Goal: Task Accomplishment & Management: Use online tool/utility

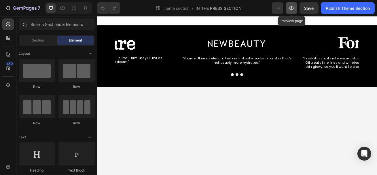
click at [292, 12] on button "button" at bounding box center [292, 8] width 12 height 12
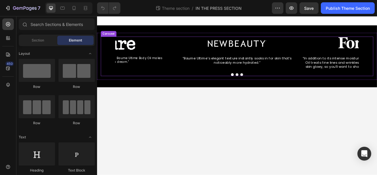
click at [194, 44] on div "Image “Baume Ultime’s elegant texture instantly soaks in for skin that’s notice…" at bounding box center [269, 61] width 300 height 41
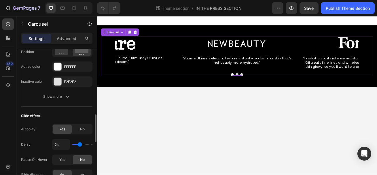
scroll to position [323, 0]
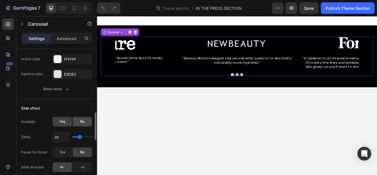
click at [75, 119] on div "No" at bounding box center [82, 121] width 19 height 9
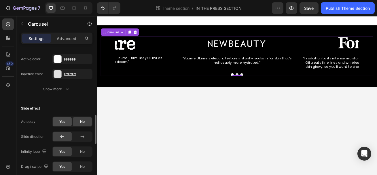
click at [64, 120] on span "Yes" at bounding box center [62, 121] width 6 height 5
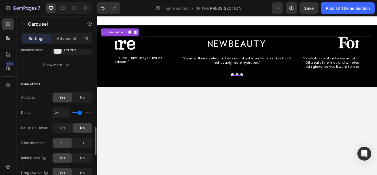
scroll to position [365, 0]
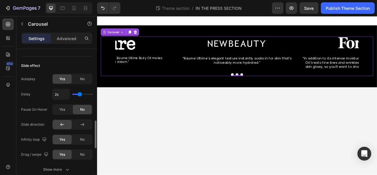
type input "1.9s"
type input "1.9"
type input "1s"
drag, startPoint x: 79, startPoint y: 94, endPoint x: 72, endPoint y: 94, distance: 6.9
type input "1"
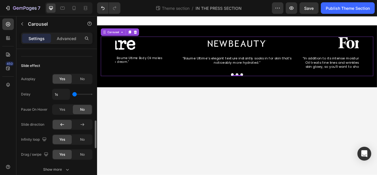
click at [72, 94] on input "range" at bounding box center [82, 94] width 20 height 1
drag, startPoint x: 77, startPoint y: 95, endPoint x: 68, endPoint y: 95, distance: 8.6
click at [68, 95] on div "1s" at bounding box center [72, 94] width 40 height 11
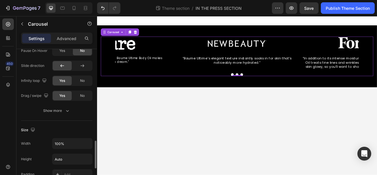
scroll to position [433, 0]
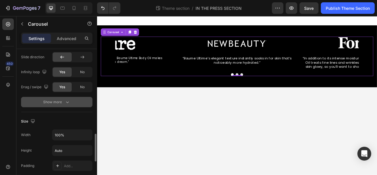
click at [53, 99] on div "Show more" at bounding box center [56, 102] width 27 height 6
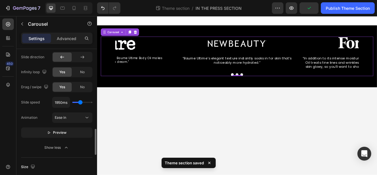
type input "1400ms"
type input "1400"
type input "800ms"
type input "800"
type input "700ms"
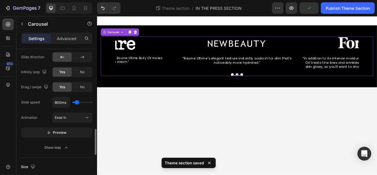
type input "700"
type input "550ms"
type input "550"
type input "600ms"
type input "600"
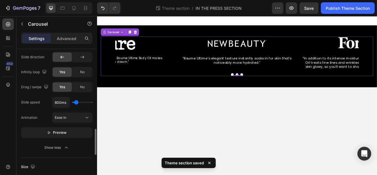
type input "800ms"
type input "800"
type input "850ms"
type input "850"
type input "900ms"
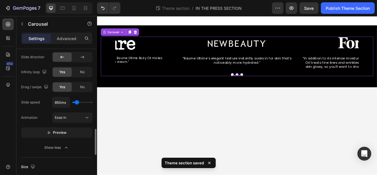
type input "900"
type input "950ms"
type input "950"
type input "1150ms"
type input "1150"
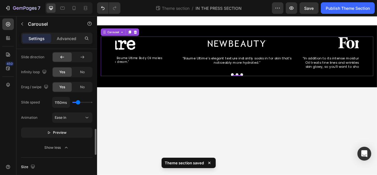
type input "1200ms"
type input "1200"
type input "1000ms"
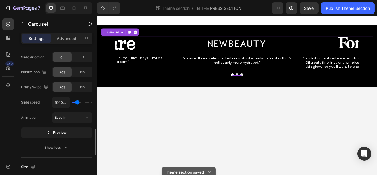
type input "1000"
click at [77, 102] on input "range" at bounding box center [82, 102] width 20 height 1
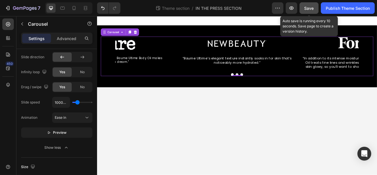
click at [317, 9] on button "Save" at bounding box center [308, 8] width 19 height 12
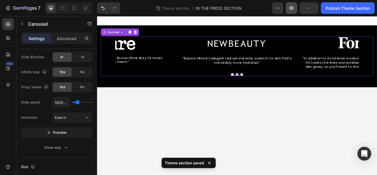
click at [289, 10] on icon "button" at bounding box center [291, 8] width 6 height 6
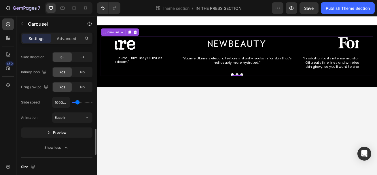
click at [83, 104] on div "1000ms" at bounding box center [72, 102] width 40 height 11
type input "3150ms"
type input "3150"
click at [84, 102] on input "range" at bounding box center [82, 102] width 20 height 1
type input "3000ms"
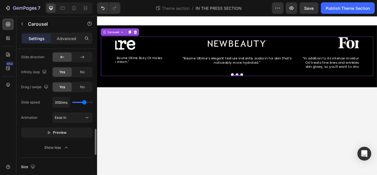
type input "3000"
type input "2900ms"
type input "2900"
type input "3050ms"
type input "3050"
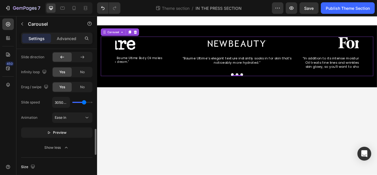
type input "3100ms"
type input "3100"
type input "3150ms"
type input "3150"
click at [84, 102] on input "range" at bounding box center [82, 102] width 20 height 1
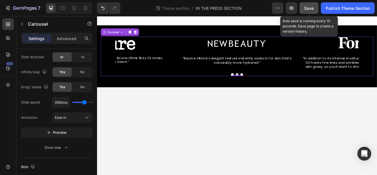
click at [300, 11] on button "Save" at bounding box center [308, 8] width 19 height 12
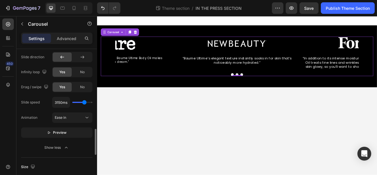
type input "3300ms"
type input "3300"
type input "5000ms"
type input "5000"
drag, startPoint x: 85, startPoint y: 101, endPoint x: 94, endPoint y: 101, distance: 9.5
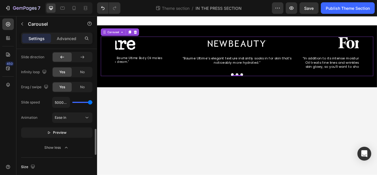
click at [94, 101] on div "Items per slide 3 columns Display Sneak peek Styled Item management Order 3 ite…" at bounding box center [56, 120] width 81 height 142
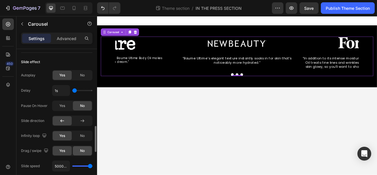
scroll to position [366, 0]
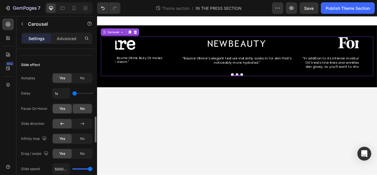
click at [65, 106] on div "Yes" at bounding box center [62, 108] width 19 height 9
click at [311, 13] on button "Save" at bounding box center [308, 8] width 19 height 12
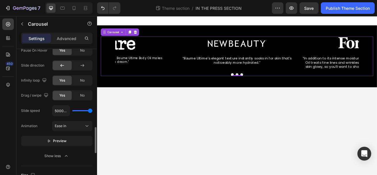
scroll to position [424, 0]
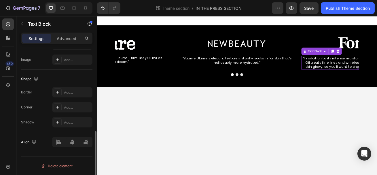
scroll to position [0, 0]
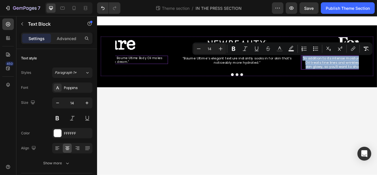
click at [161, 72] on p ""The unique texture of the Retrouvé Baume Ultime Body Oil makes applying it a d…" at bounding box center [116, 70] width 123 height 9
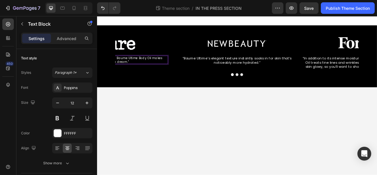
click at [161, 72] on p ""The unique texture of the Retrouvé Baume Ultime Body Oil makes applying it a d…" at bounding box center [116, 70] width 123 height 9
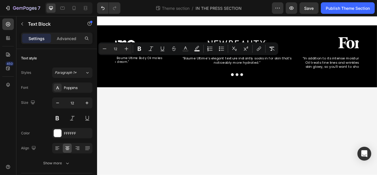
click at [270, 130] on body "Image “Baume Ultime’s elegant texture instantly soaks in for skin that’s notice…" at bounding box center [269, 114] width 345 height 196
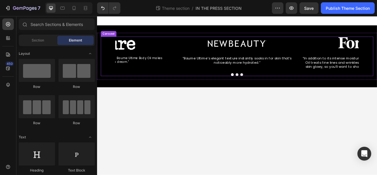
click at [158, 77] on div "Image "The unique texture of the Retrouvé Baume Ultime Body Oil makes applying …" at bounding box center [116, 61] width 147 height 41
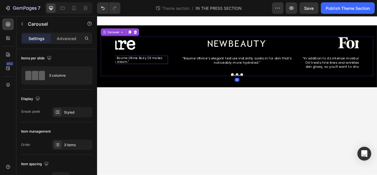
click at [159, 73] on p ""The unique texture of the Retrouvé Baume Ultime Body Oil makes applying it a d…" at bounding box center [116, 70] width 123 height 9
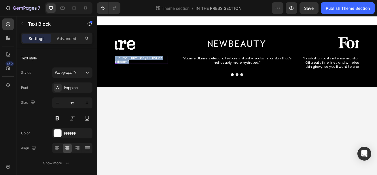
click at [159, 73] on p ""The unique texture of the Retrouvé Baume Ultime Body Oil makes applying it a d…" at bounding box center [116, 70] width 123 height 9
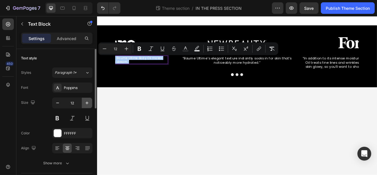
click at [87, 104] on icon "button" at bounding box center [86, 102] width 3 height 3
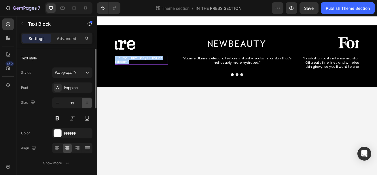
type input "14"
click at [155, 74] on p ""The unique texture of the Retrouvé Baume Ultime Body Oil makes applying it a d…" at bounding box center [116, 71] width 123 height 11
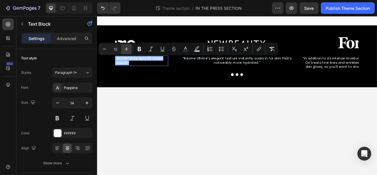
click at [127, 49] on icon "Editor contextual toolbar" at bounding box center [126, 49] width 6 height 6
type input "14"
click at [147, 105] on body "Image “Baume Ultime’s elegant texture instantly soaks in for skin that’s notice…" at bounding box center [269, 114] width 345 height 196
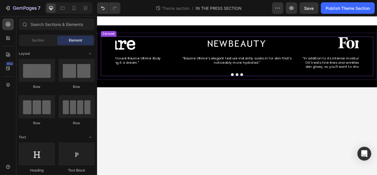
click at [288, 73] on p "“Baume Ultime’s elegant texture instantly soaks in for skin that’s noticeably m…" at bounding box center [269, 71] width 146 height 10
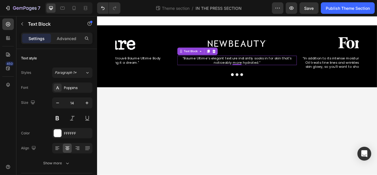
click at [288, 73] on p "“Baume Ultime’s elegant texture instantly soaks in for skin that’s noticeably m…" at bounding box center [269, 71] width 146 height 10
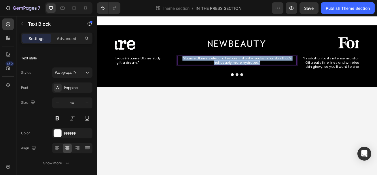
click at [288, 73] on p "“Baume Ultime’s elegant texture instantly soaks in for skin that’s noticeably m…" at bounding box center [269, 71] width 146 height 10
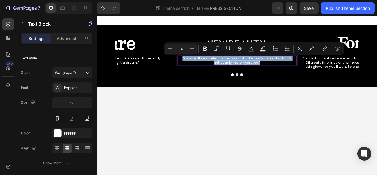
click at [231, 123] on body "Image “Baume Ultime’s elegant texture instantly soaks in for skin that’s notice…" at bounding box center [269, 114] width 345 height 196
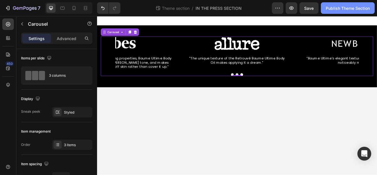
click at [325, 8] on button "Publish Theme Section" at bounding box center [348, 8] width 54 height 12
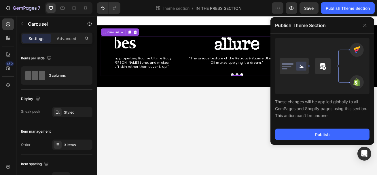
click at [305, 142] on div "Publish" at bounding box center [322, 134] width 104 height 21
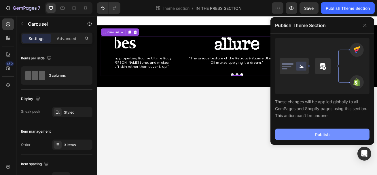
click at [306, 135] on button "Publish" at bounding box center [322, 134] width 94 height 12
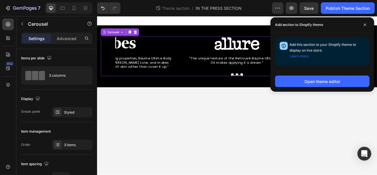
click at [371, 148] on body "Image “Baume Ultime’s elegant texture instantly soaks in for skin that’s notice…" at bounding box center [269, 114] width 345 height 196
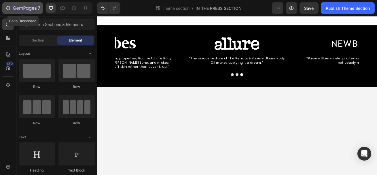
click at [16, 11] on div "7" at bounding box center [26, 8] width 27 height 7
